Goal: Find specific page/section: Find specific page/section

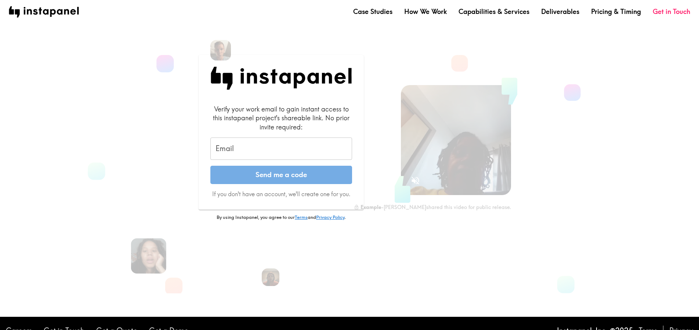
click at [291, 146] on input "Email" at bounding box center [281, 149] width 142 height 23
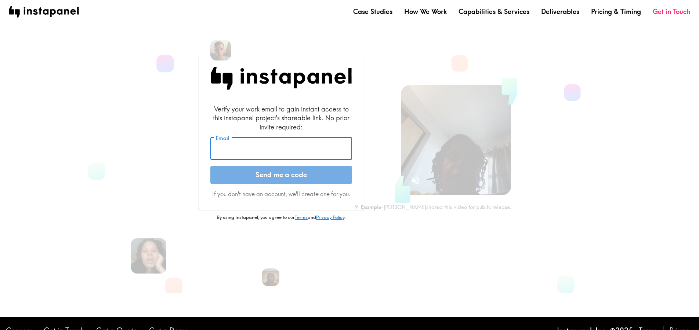
click at [291, 146] on input "Email" at bounding box center [281, 149] width 142 height 23
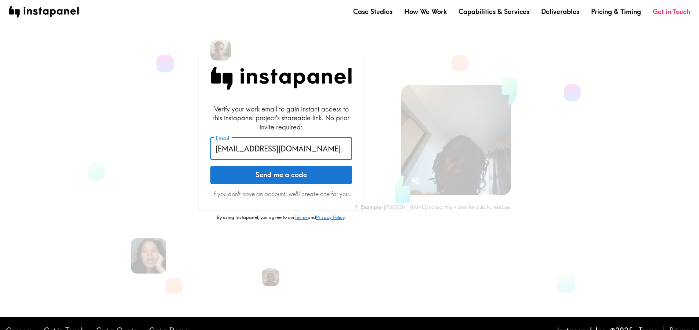
type input "vladabramyants@gmail.com"
click at [210, 166] on button "Send me a code" at bounding box center [281, 175] width 142 height 18
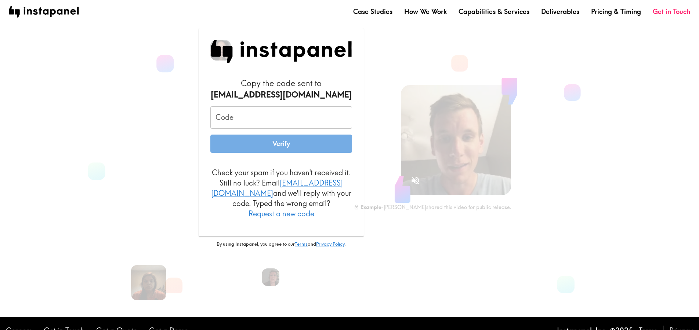
click at [255, 124] on input "Code" at bounding box center [281, 117] width 142 height 23
paste input "AhB_GQg_9AP"
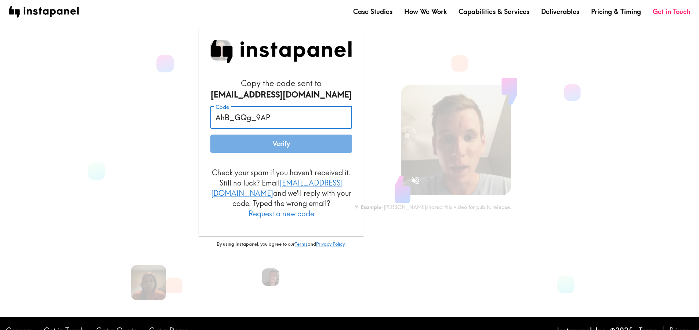
type input "AhB_GQg_9AP"
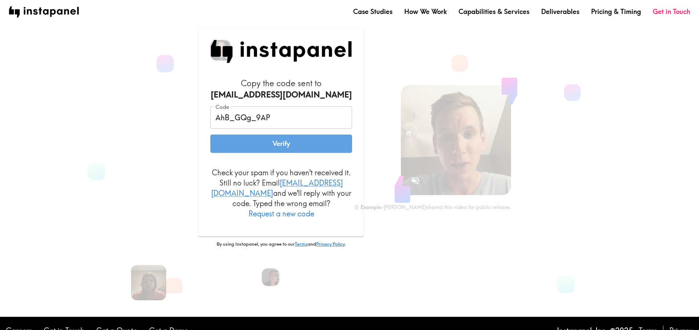
click at [269, 149] on button "Verify" at bounding box center [281, 144] width 142 height 18
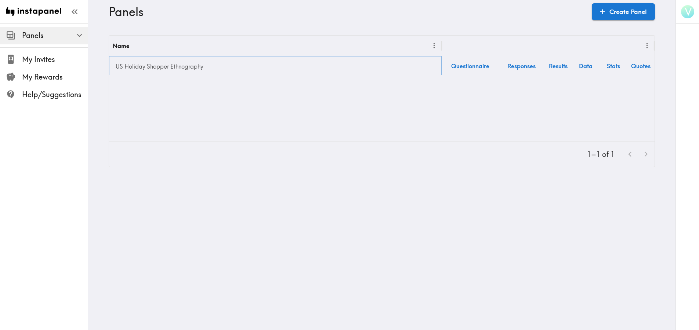
click at [167, 62] on link "US Holiday Shopper Ethnography" at bounding box center [275, 66] width 325 height 15
